Goal: Task Accomplishment & Management: Manage account settings

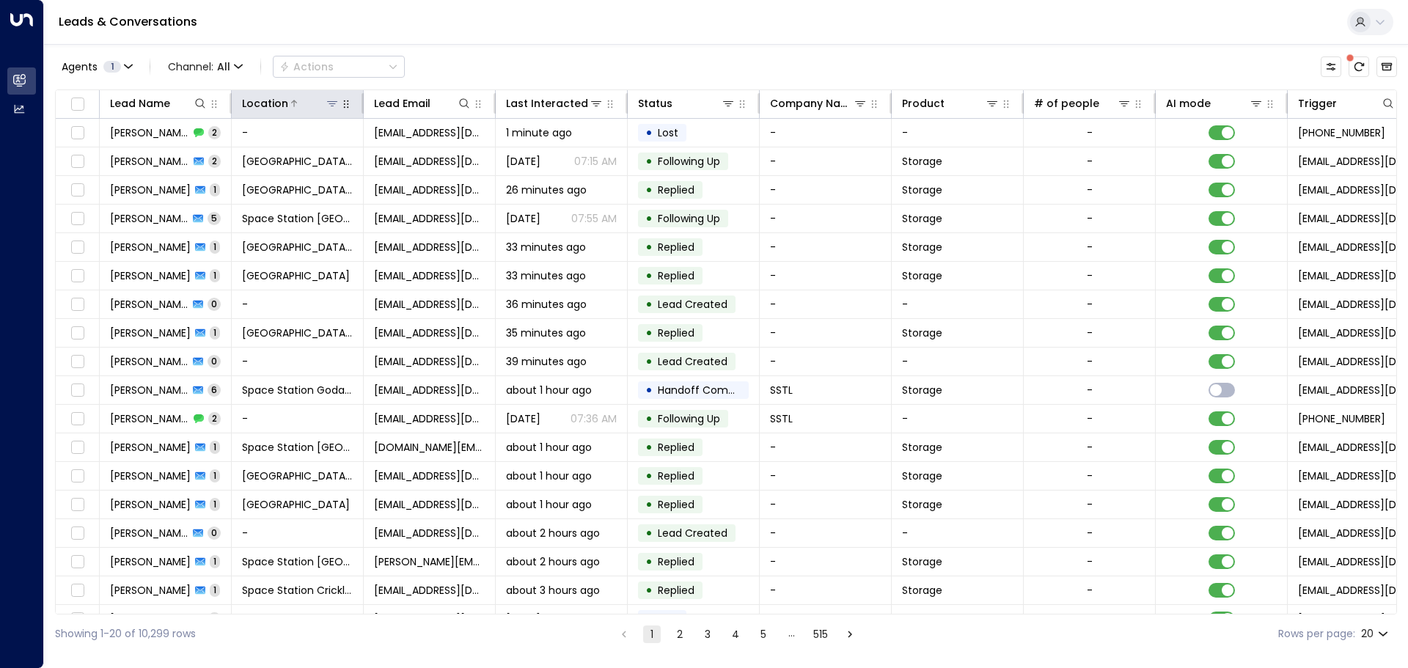
click at [335, 110] on button at bounding box center [332, 103] width 15 height 15
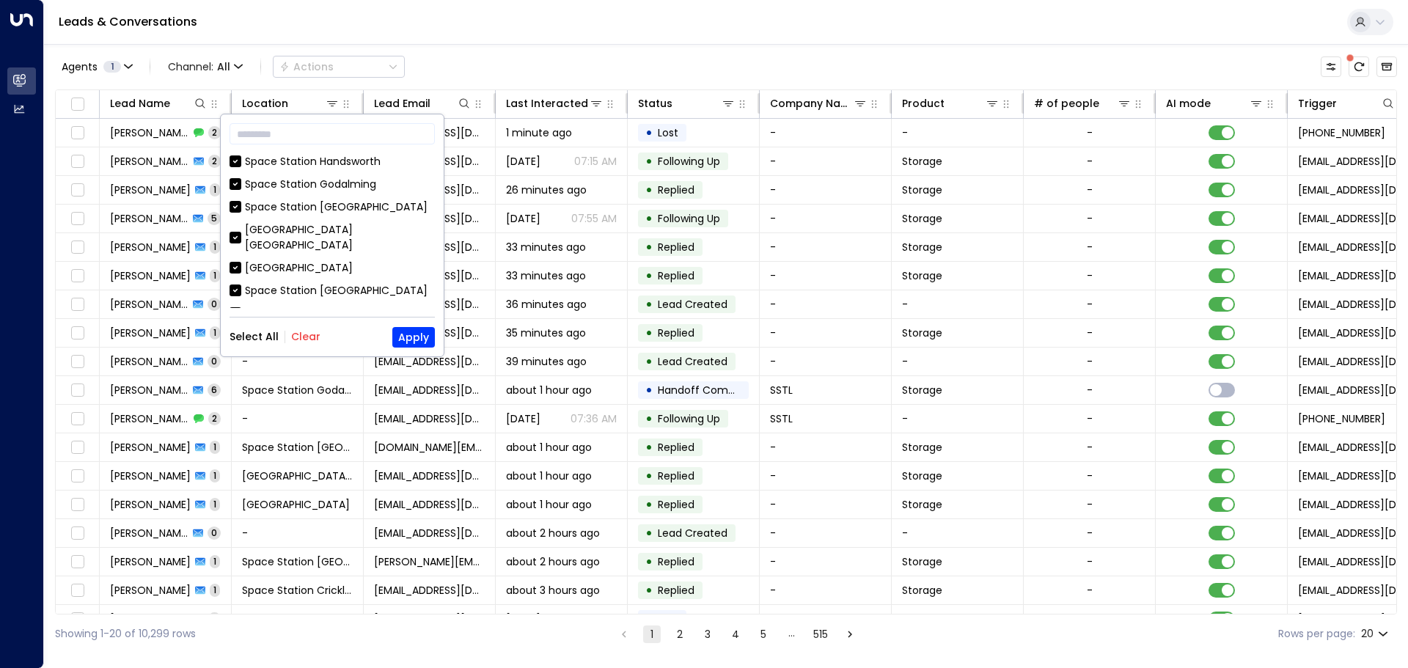
click at [318, 344] on div "Select All Clear Apply" at bounding box center [331, 337] width 205 height 21
click at [304, 338] on button "Clear" at bounding box center [305, 337] width 29 height 12
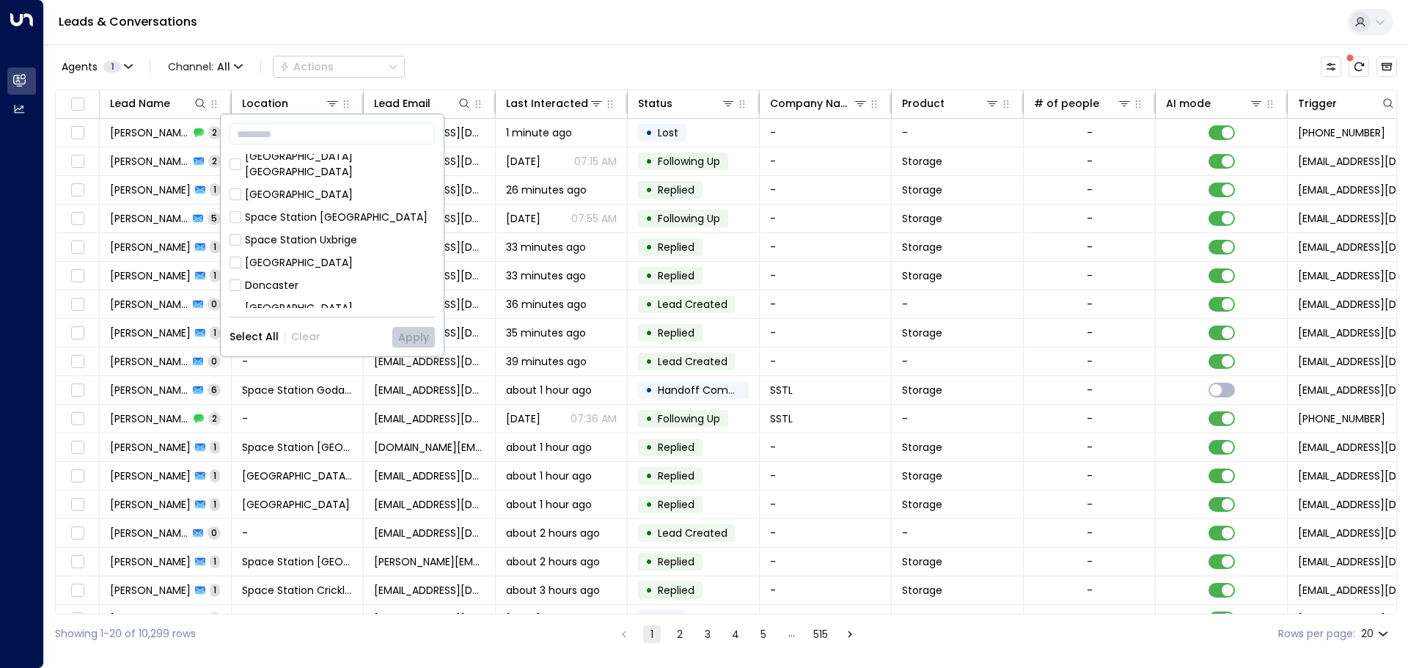
click at [339, 155] on div "[GEOGRAPHIC_DATA] [GEOGRAPHIC_DATA]" at bounding box center [340, 164] width 190 height 31
click at [408, 339] on button "Apply" at bounding box center [413, 337] width 43 height 21
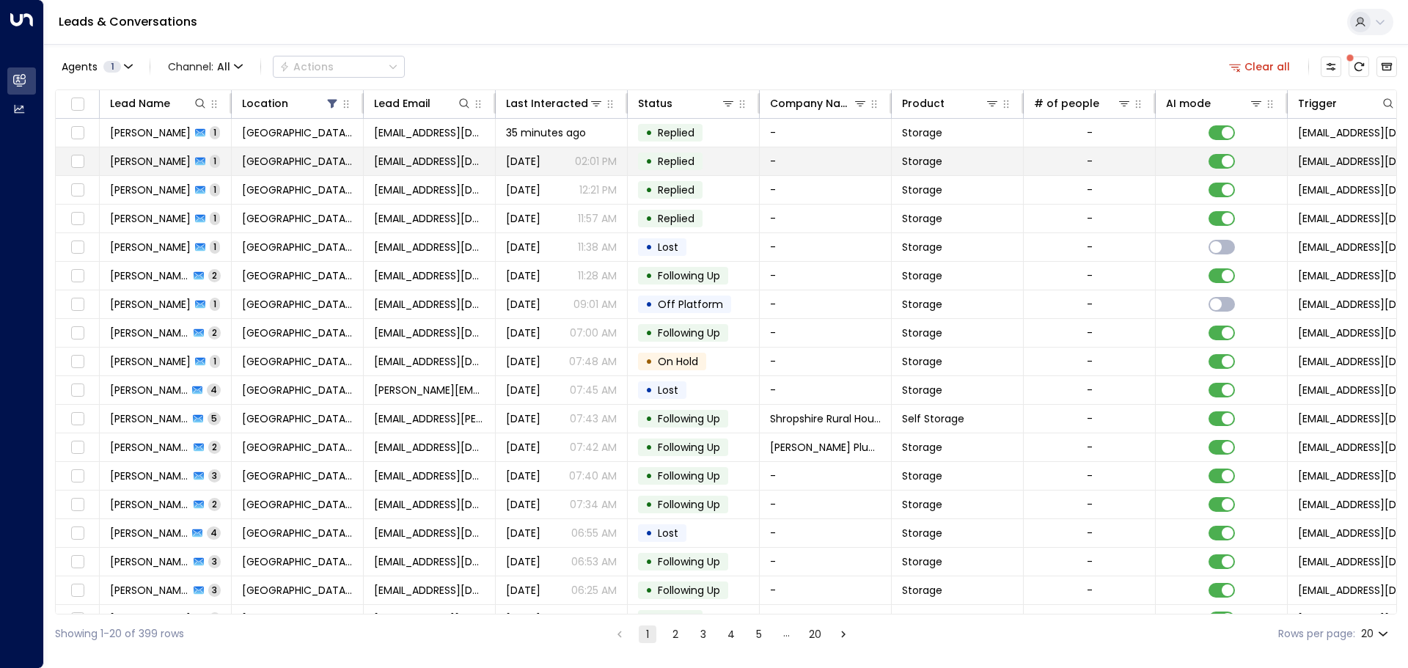
click at [359, 153] on td "[GEOGRAPHIC_DATA] [GEOGRAPHIC_DATA]" at bounding box center [298, 161] width 132 height 28
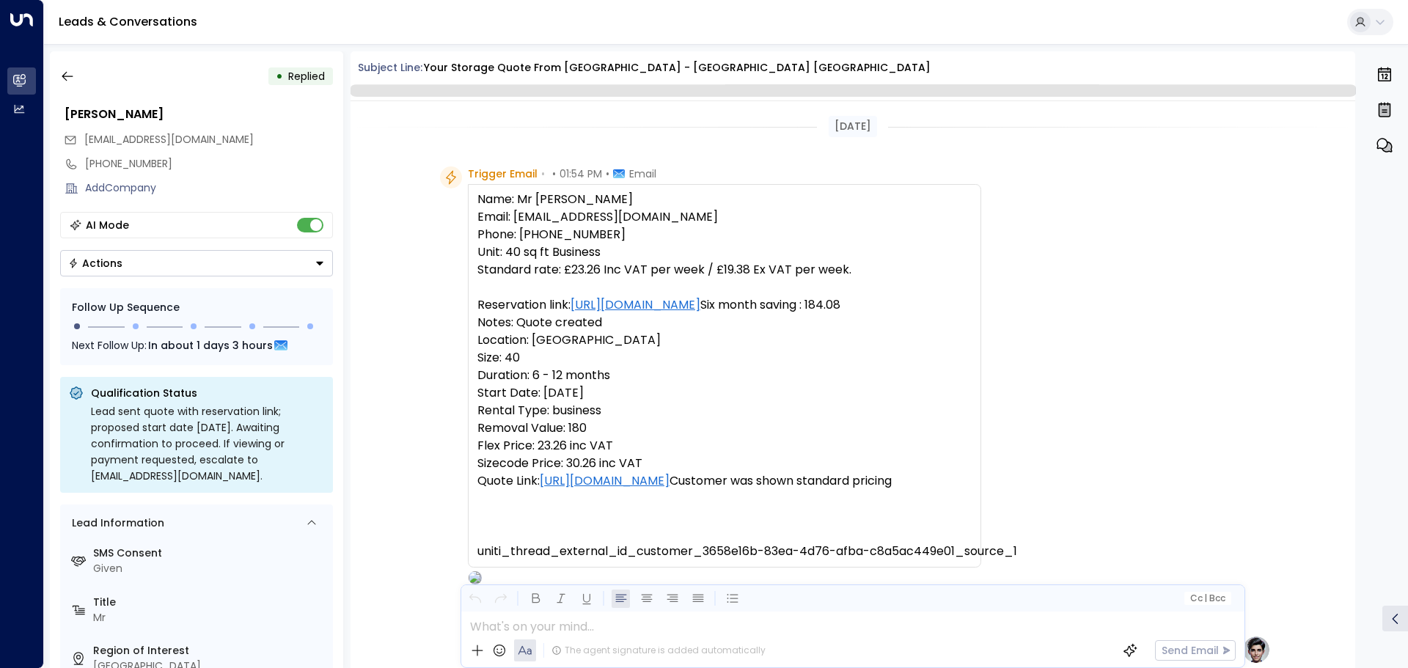
scroll to position [562, 0]
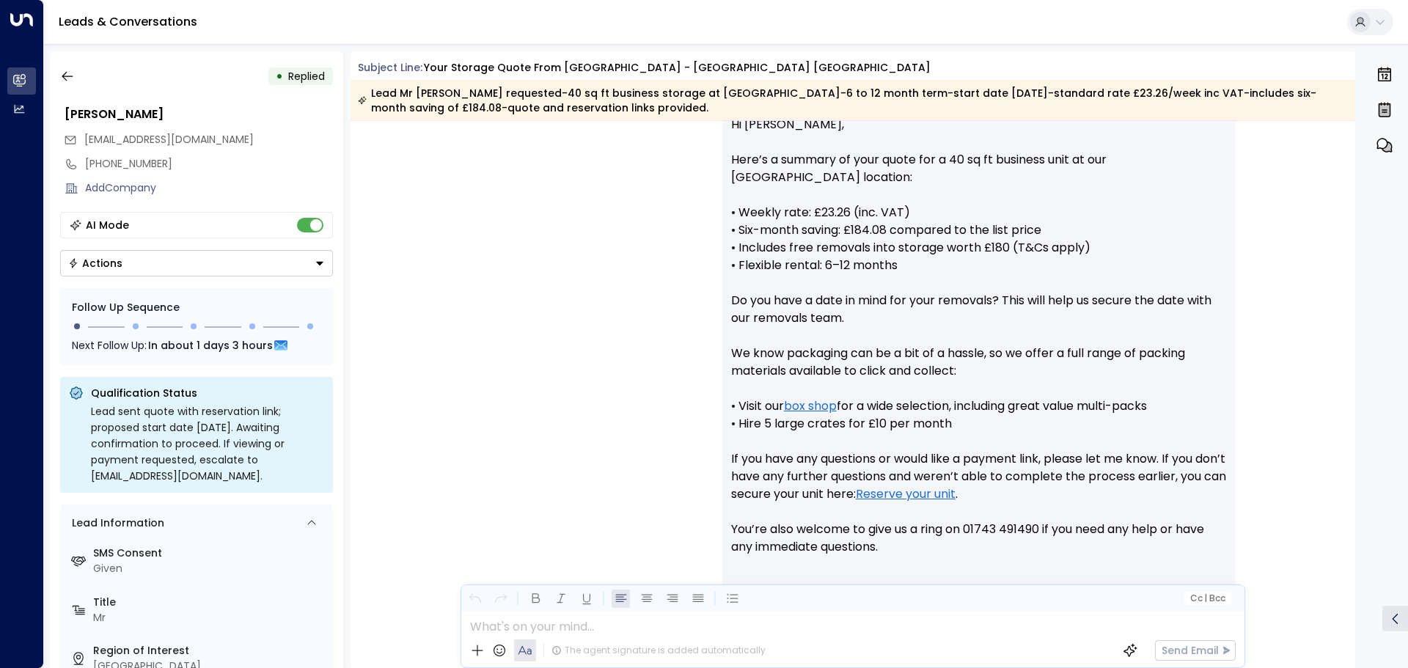
click at [163, 273] on button "Actions" at bounding box center [196, 263] width 273 height 26
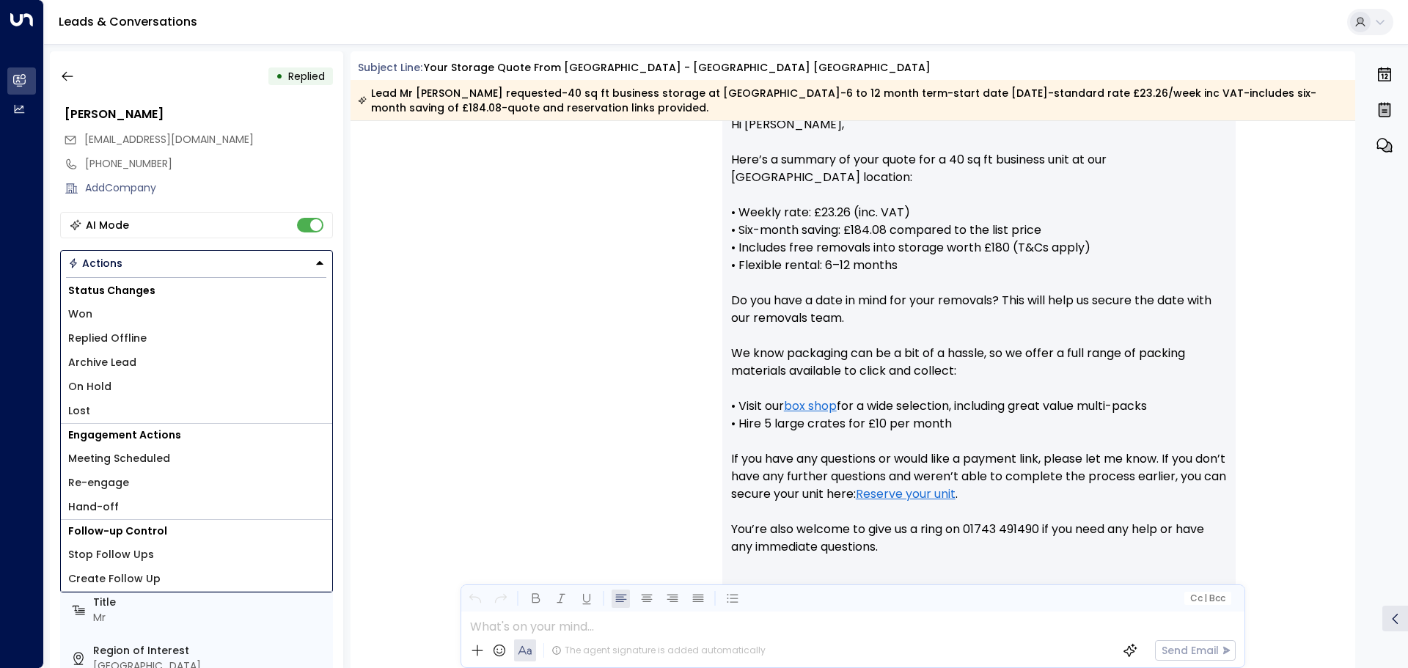
click at [137, 339] on span "Replied Offline" at bounding box center [107, 338] width 78 height 15
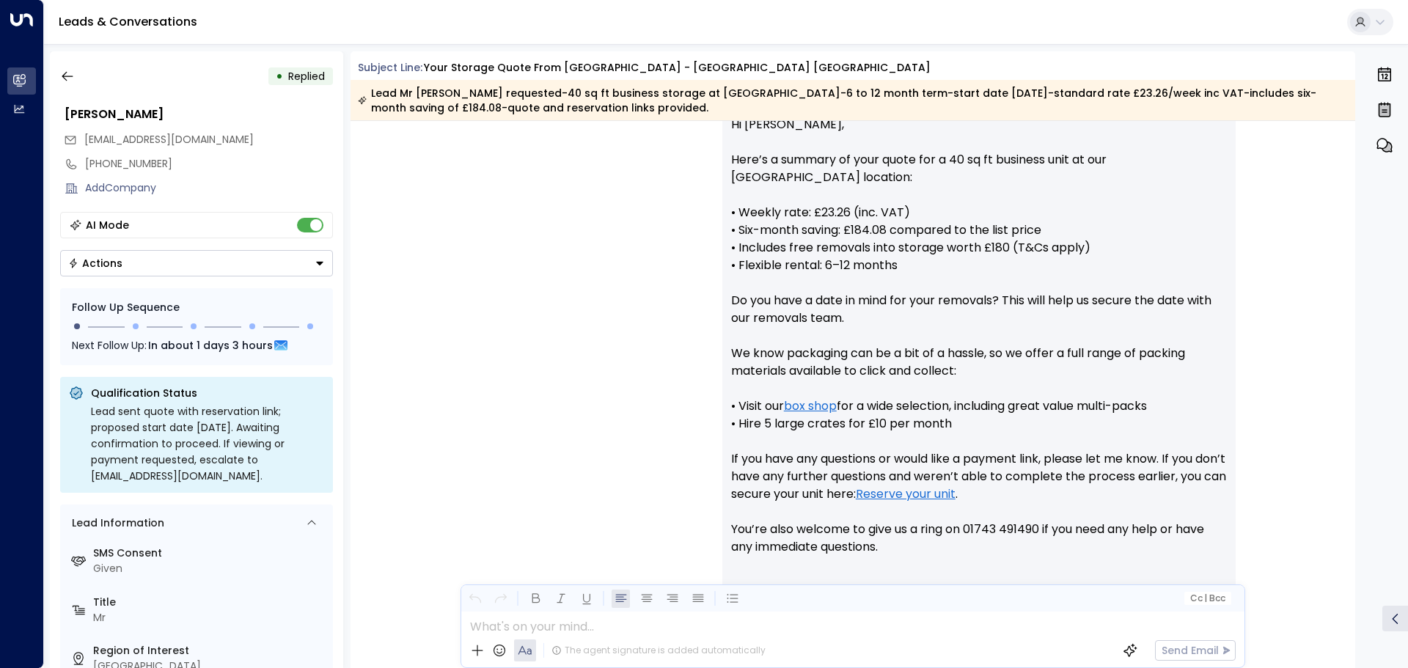
drag, startPoint x: 477, startPoint y: 353, endPoint x: 245, endPoint y: 139, distance: 315.9
click at [471, 353] on div "[PERSON_NAME] • 02:01 PM • Email Hi [PERSON_NAME], Here’s a summary of your quo…" at bounding box center [853, 370] width 836 height 557
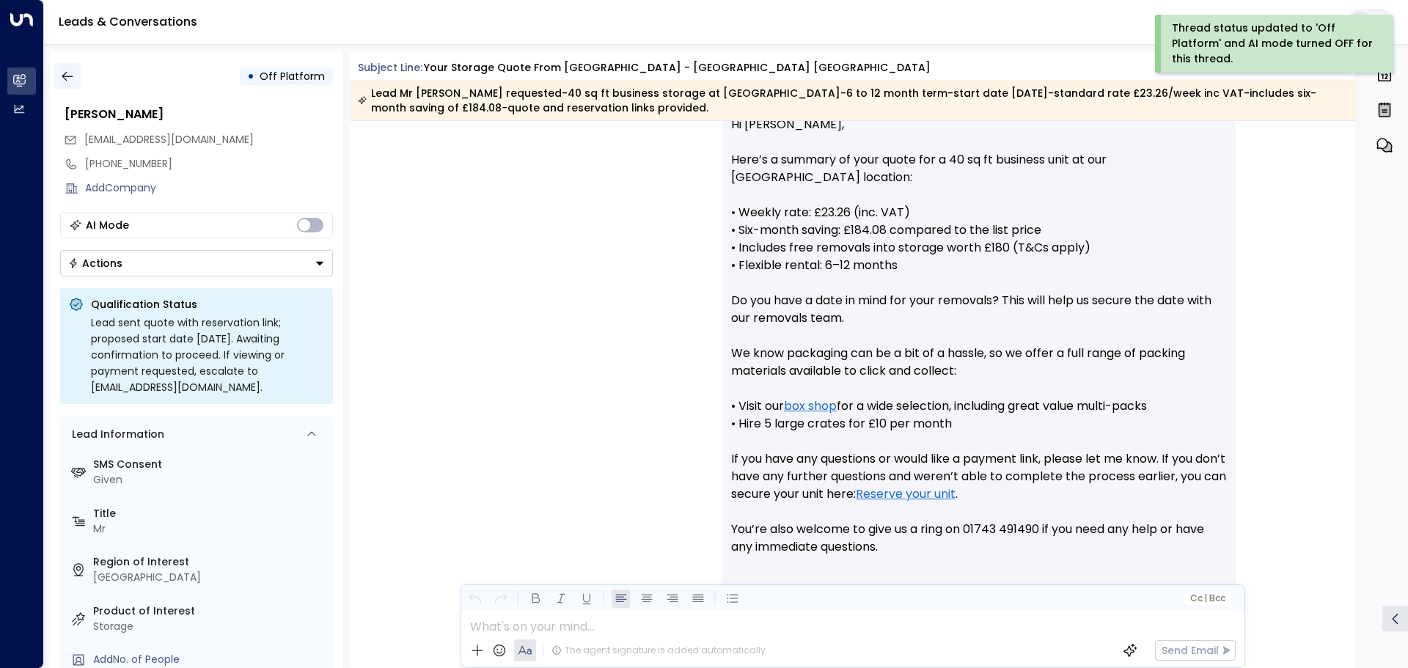
click at [70, 77] on icon "button" at bounding box center [67, 76] width 15 height 15
